Goal: Navigation & Orientation: Find specific page/section

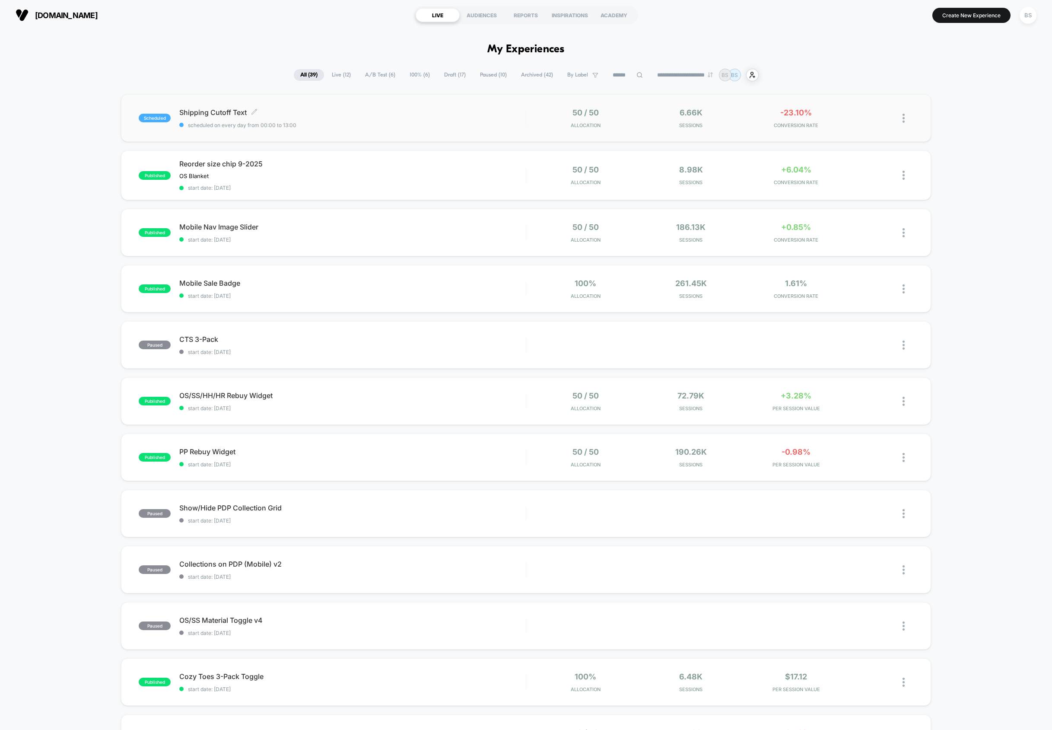
click at [343, 123] on span "scheduled on every day from 00:00 to 13:00" at bounding box center [352, 125] width 347 height 6
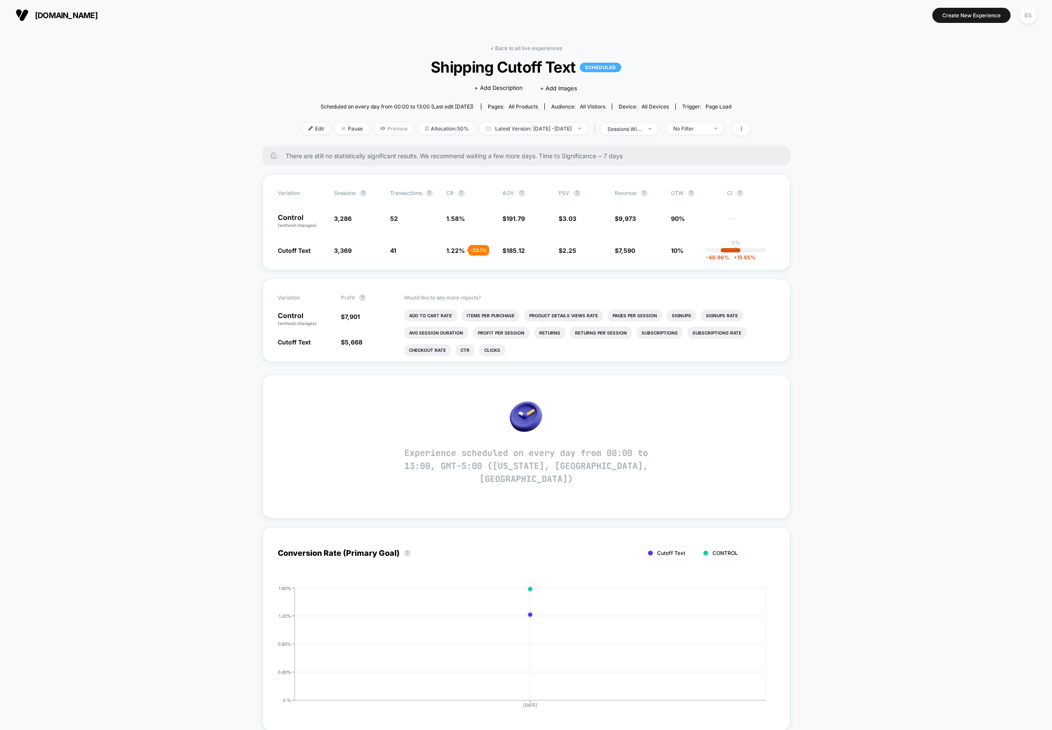
click at [375, 127] on span "Preview" at bounding box center [394, 129] width 41 height 12
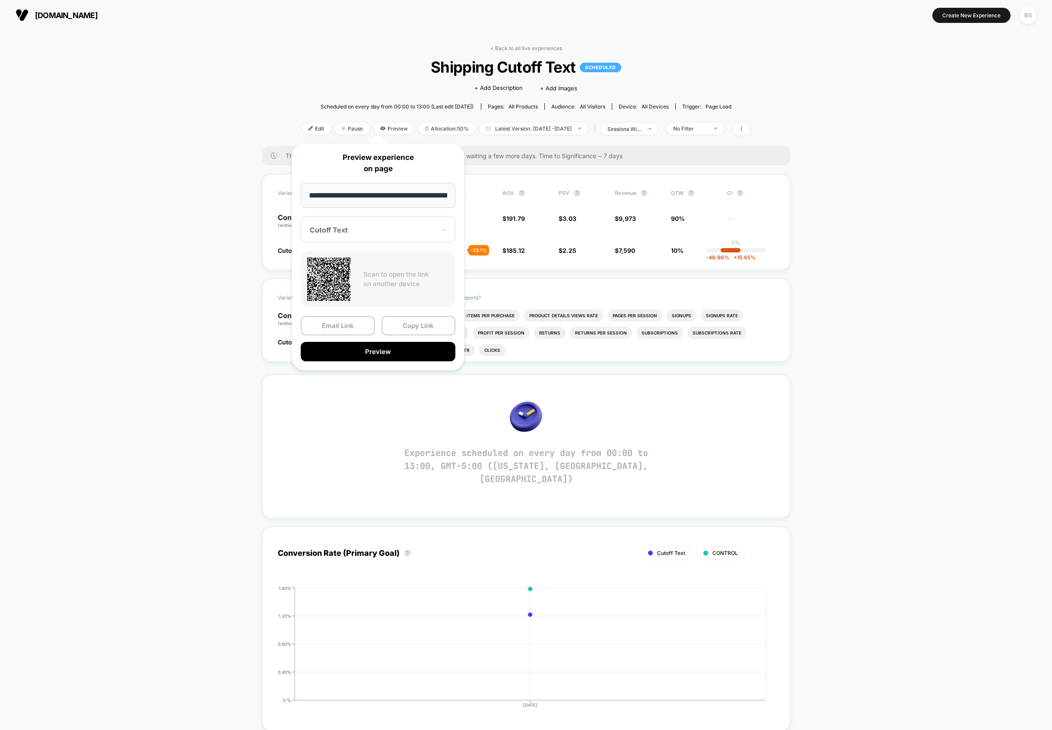
scroll to position [0, 38]
click at [401, 325] on button "Copy Link" at bounding box center [419, 325] width 74 height 19
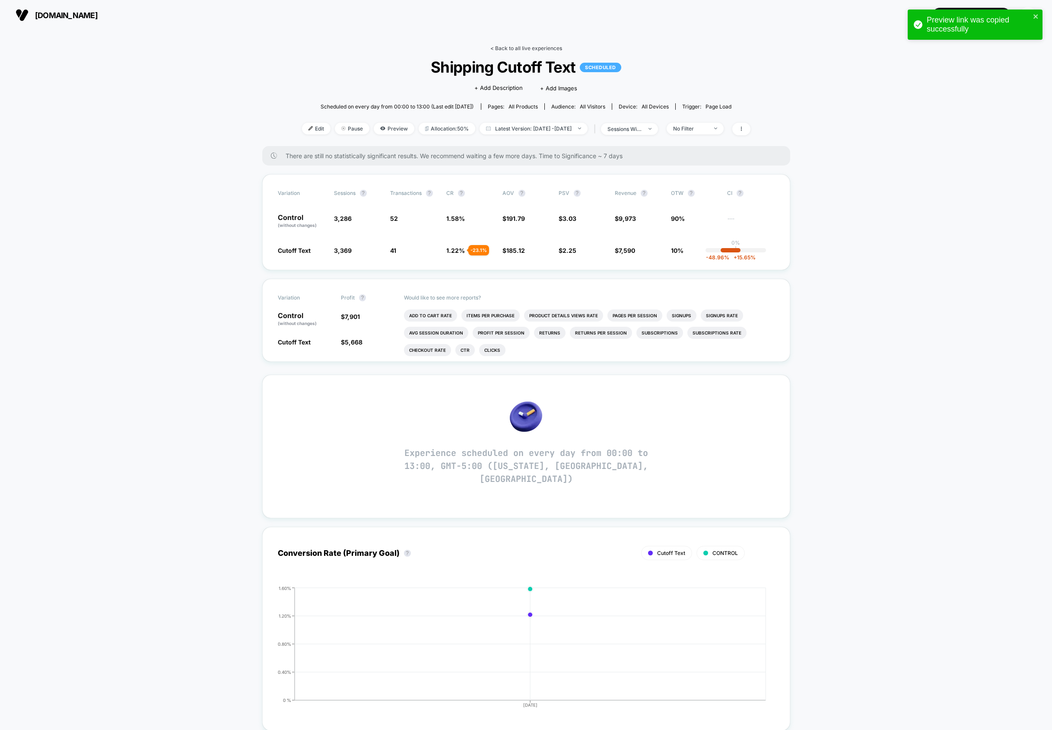
click at [499, 46] on link "< Back to all live experiences" at bounding box center [526, 48] width 72 height 6
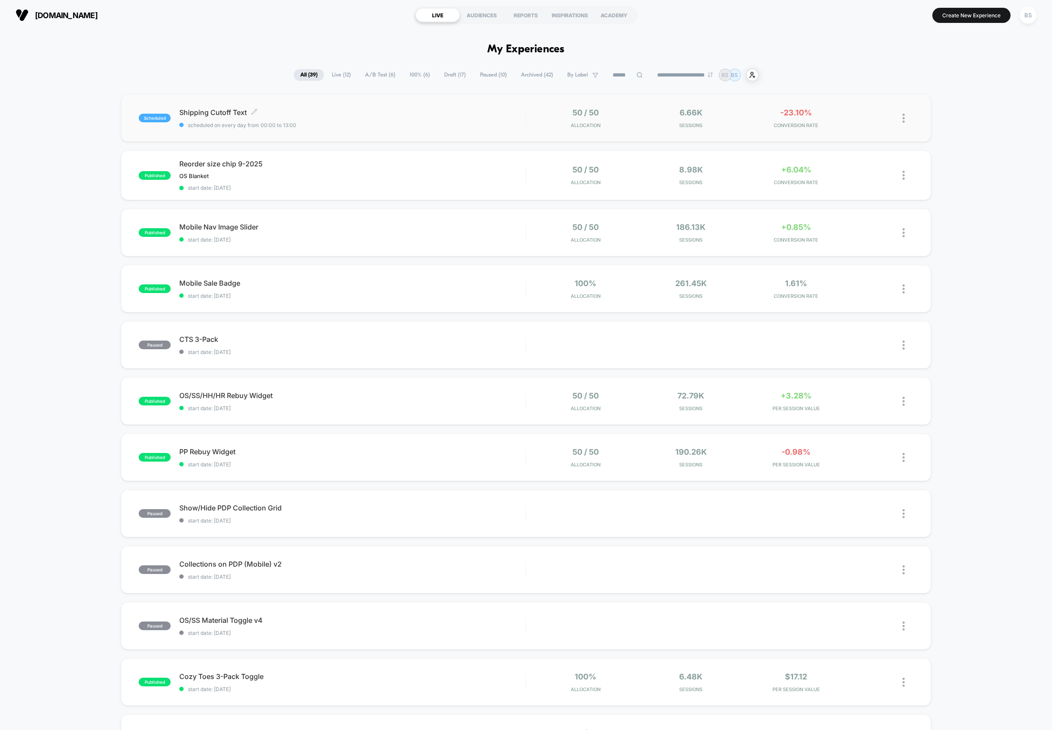
click at [441, 123] on span "scheduled on every day from 00:00 to 13:00" at bounding box center [352, 125] width 347 height 6
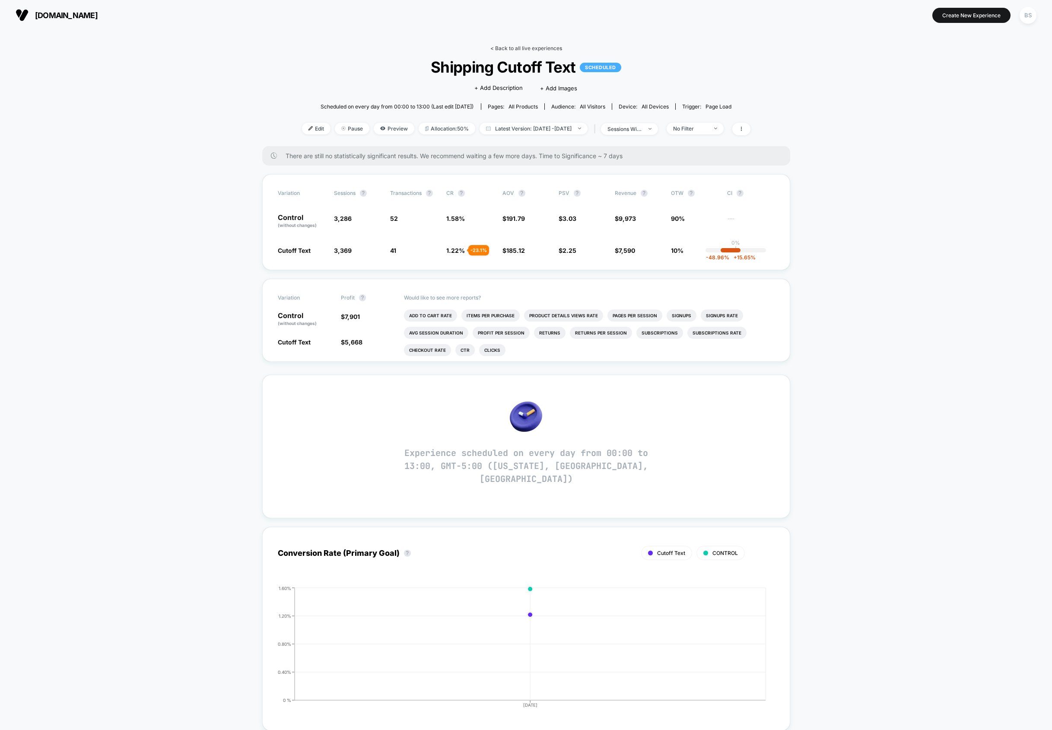
click at [512, 47] on link "< Back to all live experiences" at bounding box center [526, 48] width 72 height 6
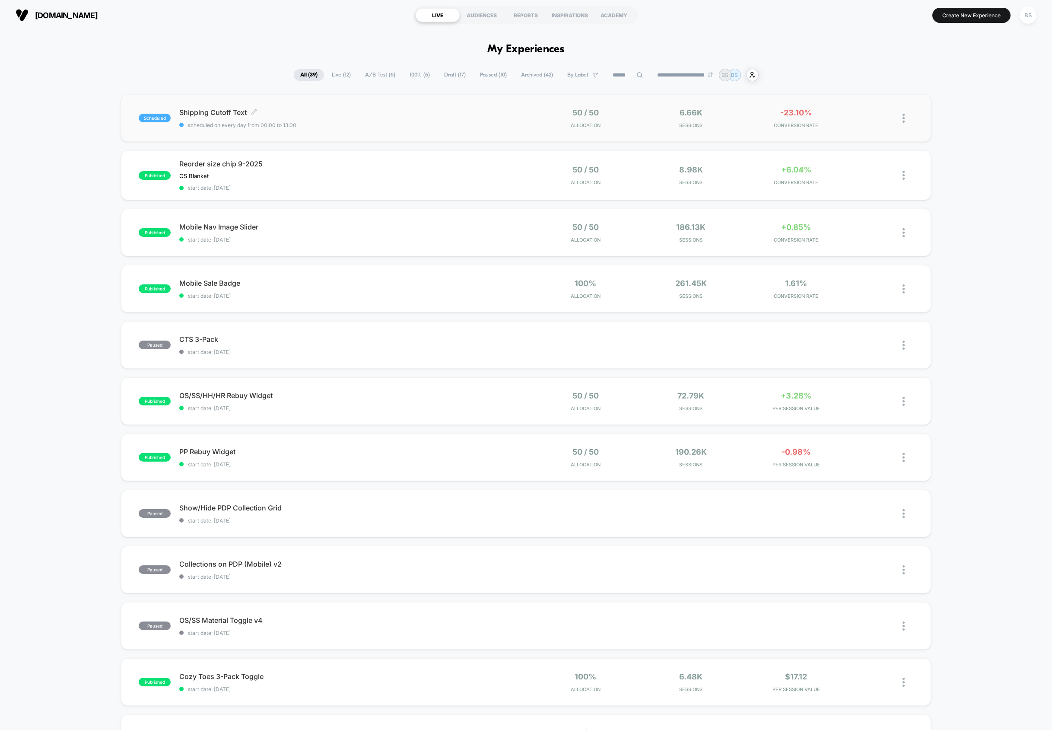
click at [437, 116] on span "Shipping Cutoff Text Click to edit experience details" at bounding box center [352, 112] width 347 height 9
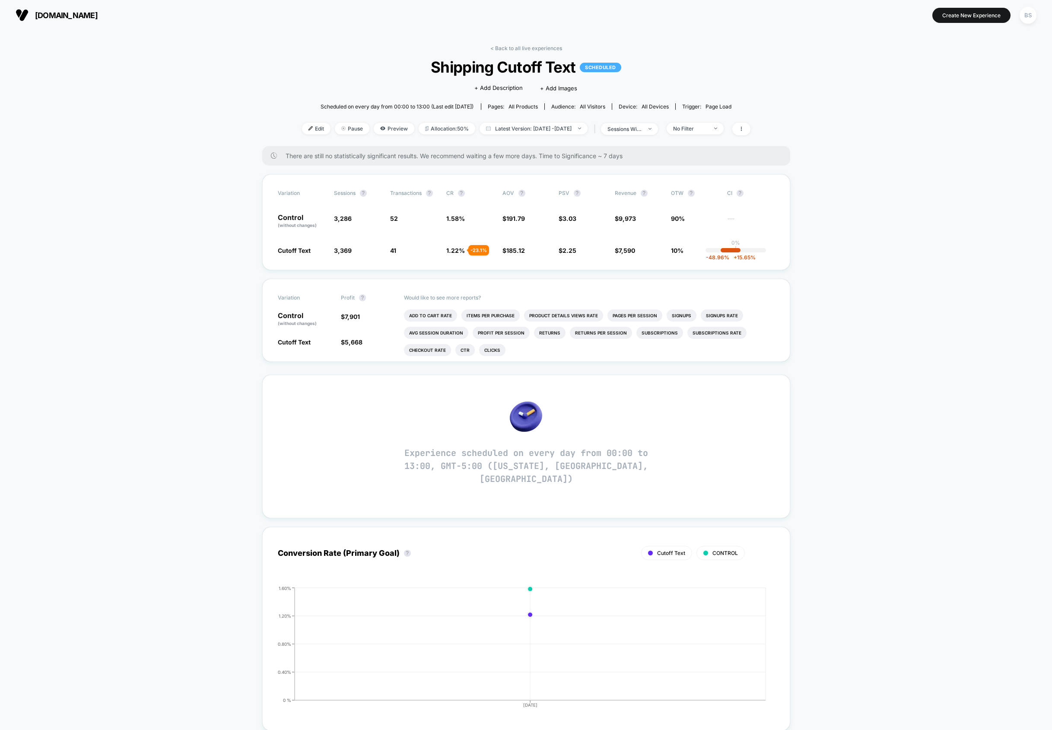
click at [498, 50] on link "< Back to all live experiences" at bounding box center [526, 48] width 72 height 6
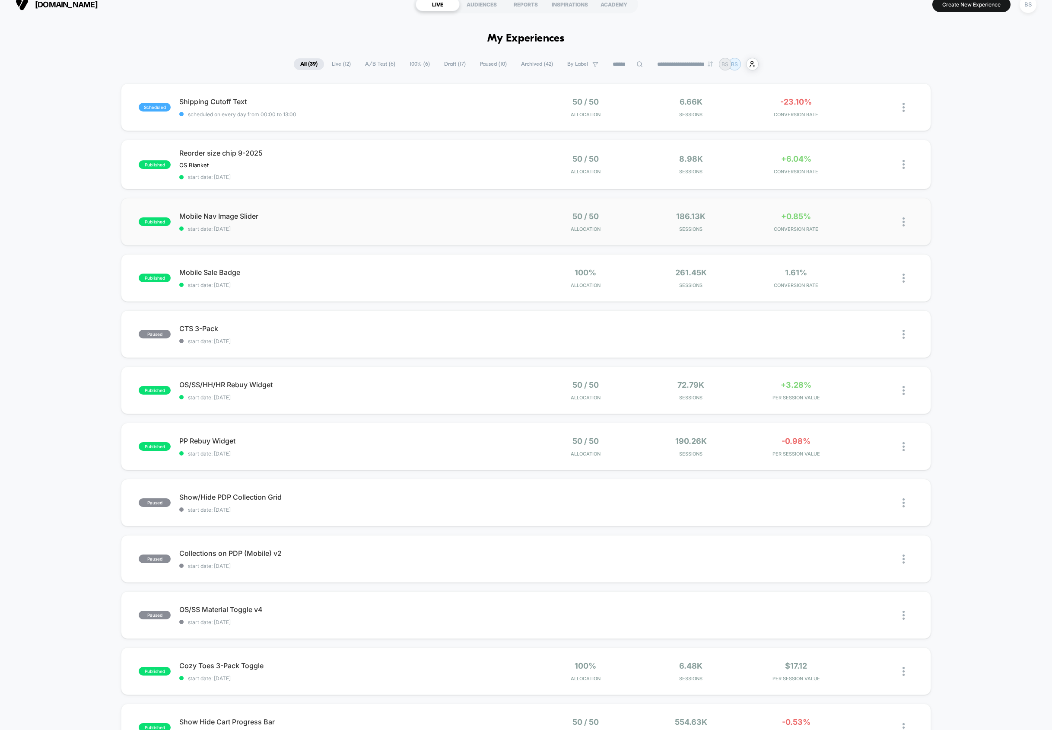
scroll to position [11, 0]
click at [469, 385] on span "OS/SS/HH/HR Rebuy Widget Click to edit experience details" at bounding box center [352, 384] width 347 height 9
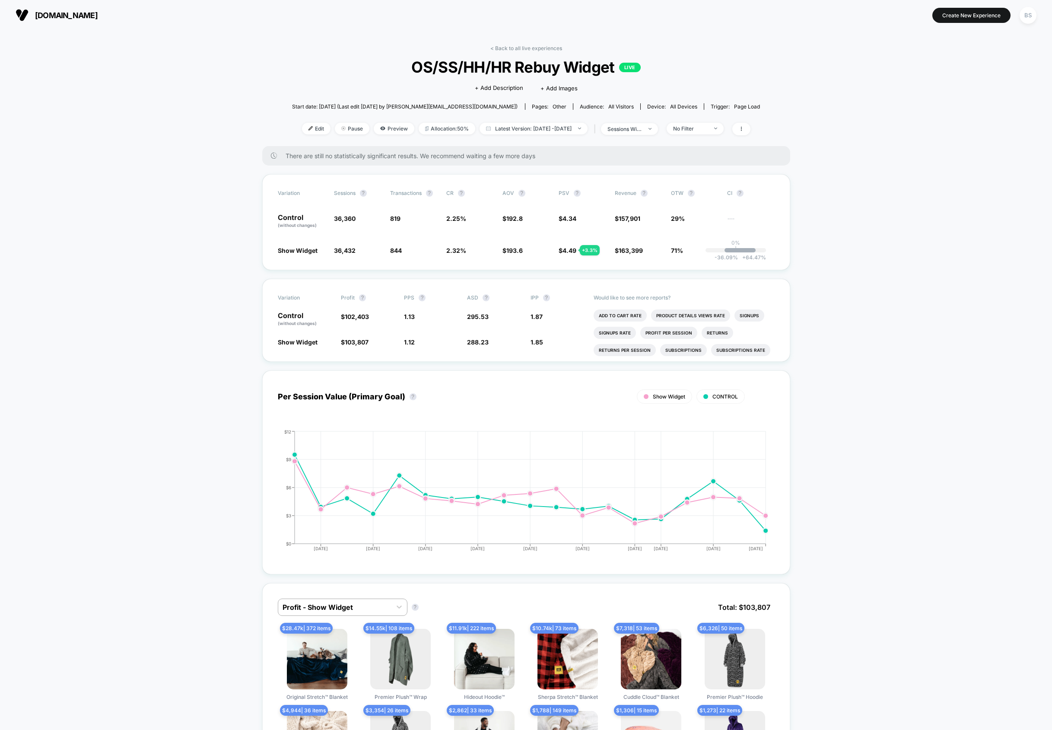
click at [506, 51] on link "< Back to all live experiences" at bounding box center [526, 48] width 72 height 6
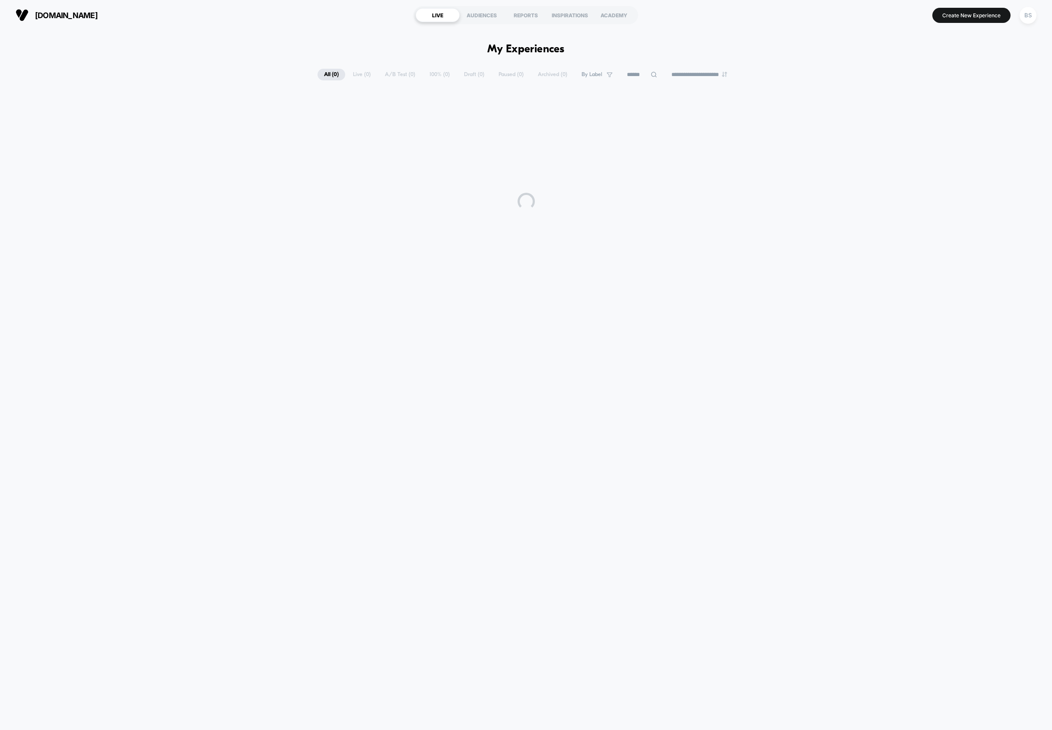
click at [506, 49] on html "**********" at bounding box center [526, 365] width 1052 height 730
